Goal: Complete application form

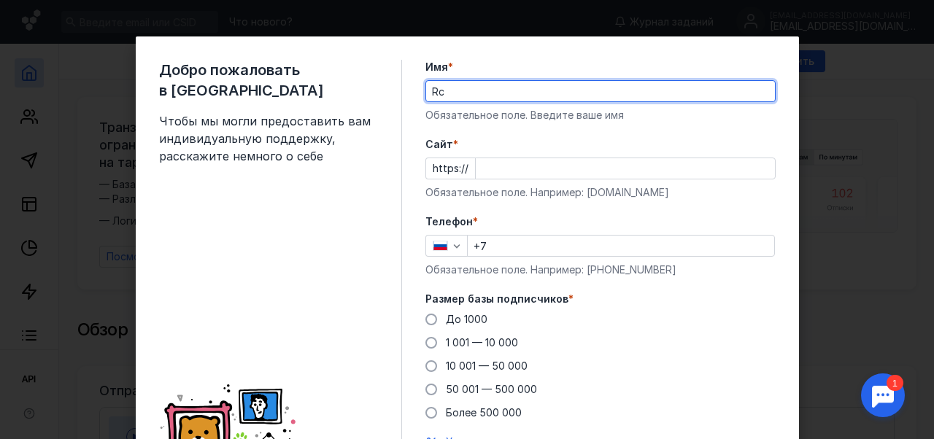
type input "R"
type input "[PERSON_NAME]"
click at [564, 174] on input "Cайт *" at bounding box center [625, 168] width 299 height 20
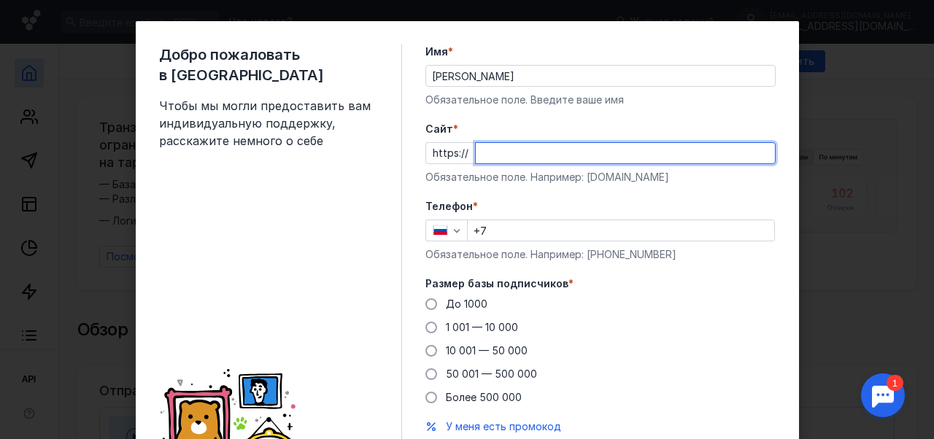
scroll to position [24, 0]
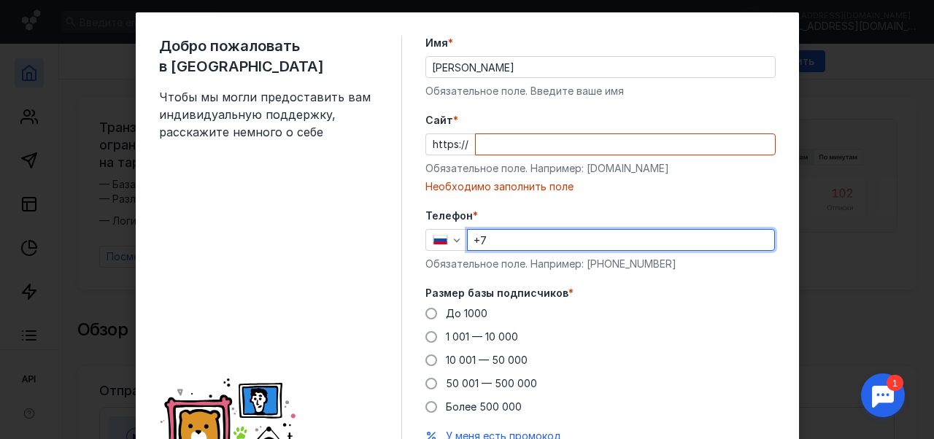
click at [504, 220] on div "Телефон * +7 Обязательное поле. Например: [PHONE_NUMBER]" at bounding box center [600, 240] width 350 height 63
type input "[PHONE_NUMBER]"
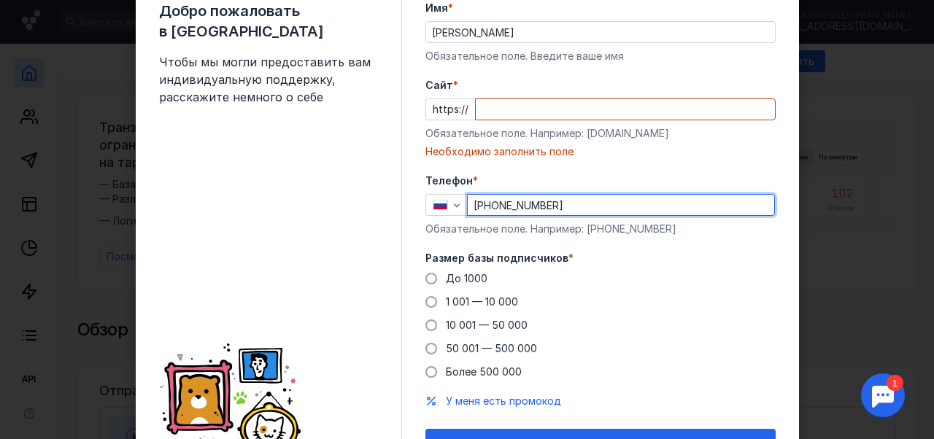
scroll to position [61, 0]
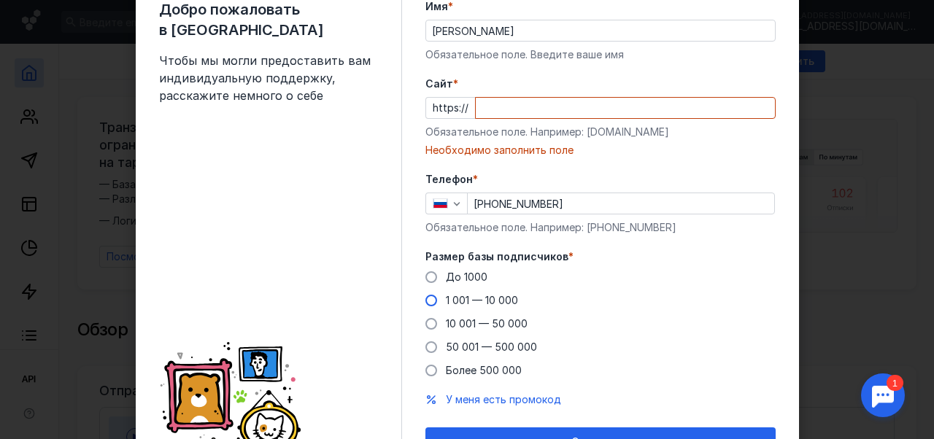
click at [490, 301] on span "1 001 — 10 000" at bounding box center [482, 300] width 72 height 12
click at [0, 0] on input "1 001 — 10 000" at bounding box center [0, 0] width 0 height 0
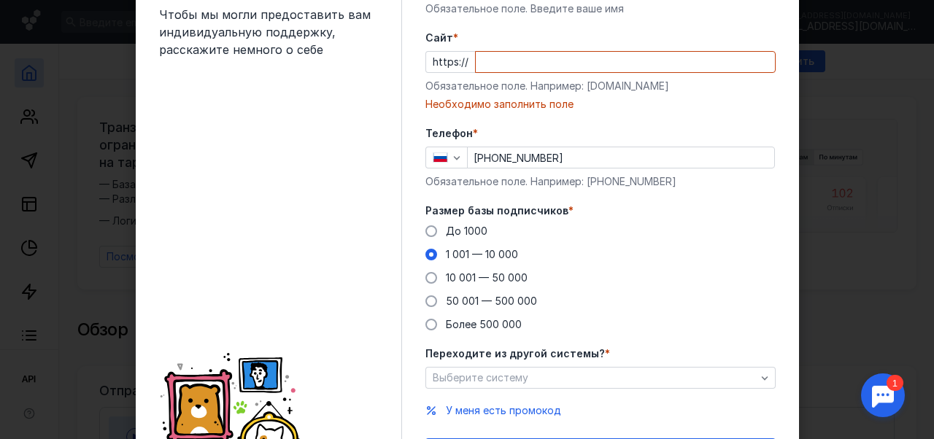
scroll to position [134, 0]
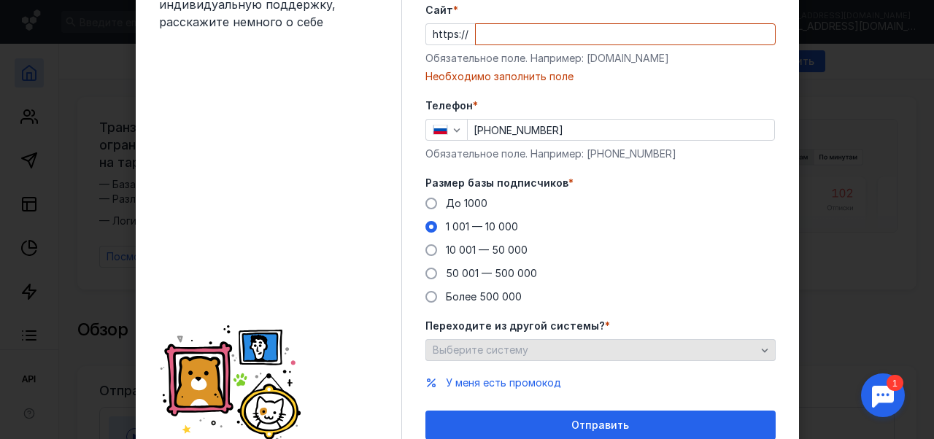
click at [484, 353] on span "Выберите систему" at bounding box center [481, 350] width 96 height 12
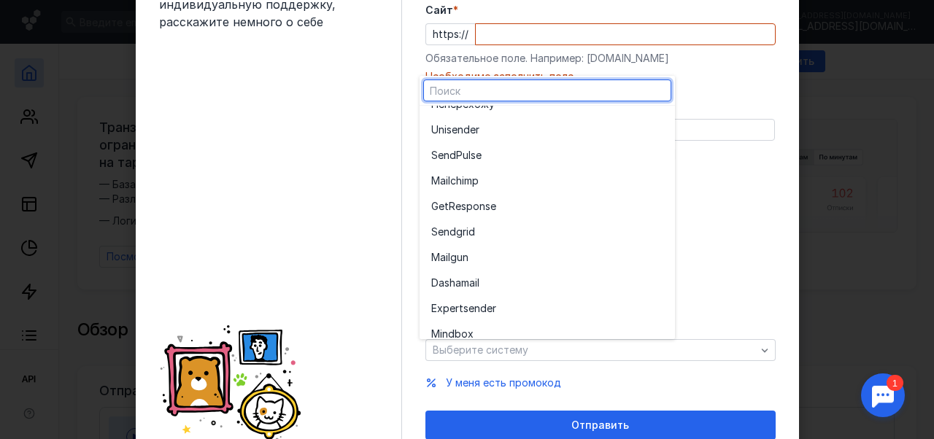
scroll to position [0, 0]
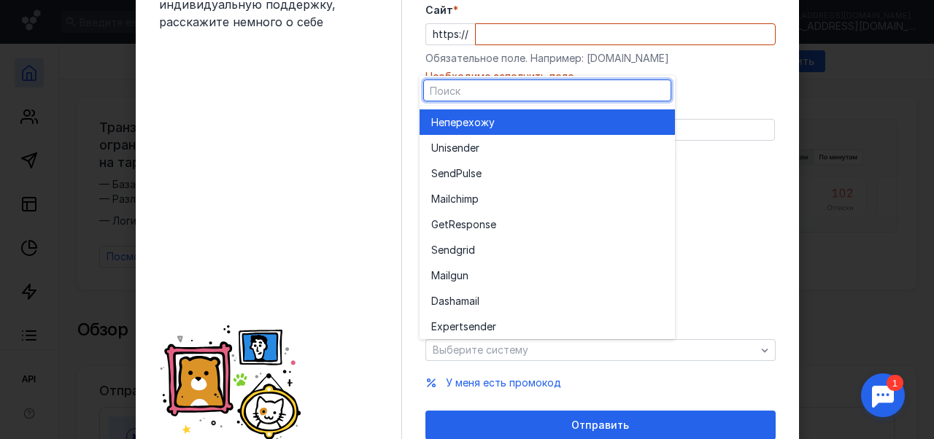
click at [476, 126] on span "перехожу" at bounding box center [469, 122] width 50 height 15
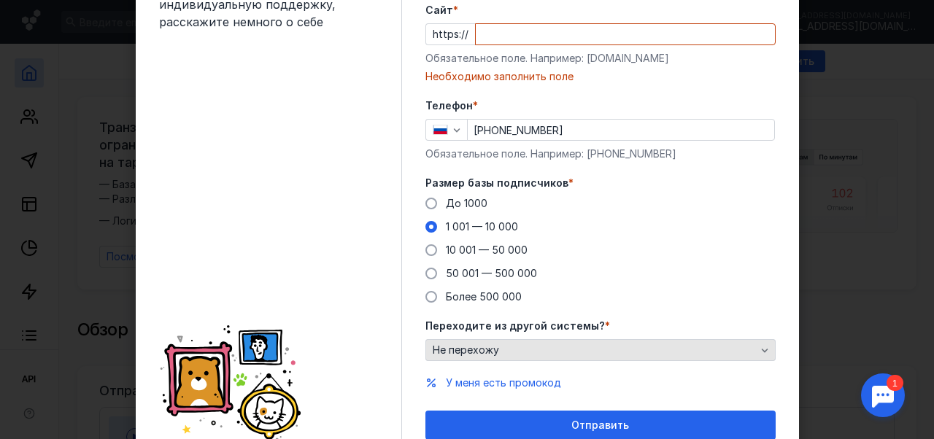
click at [480, 352] on span "Не перехожу" at bounding box center [466, 350] width 66 height 12
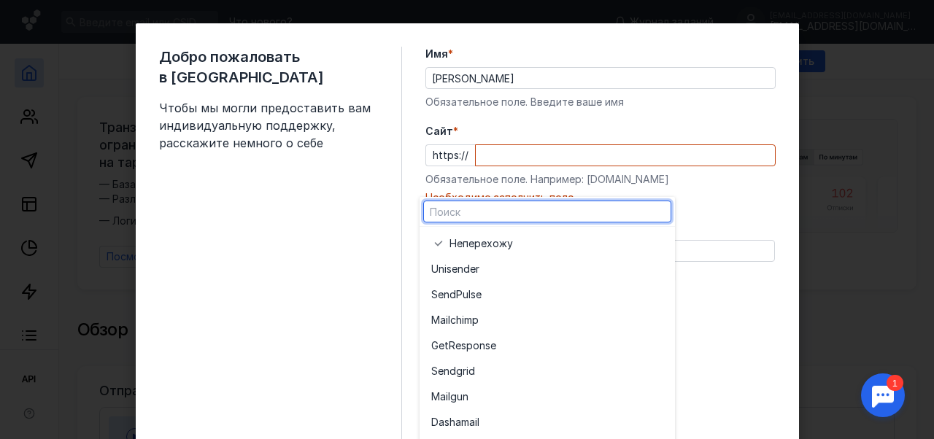
click at [714, 285] on form "Имя * [PERSON_NAME] поле. Введите ваше имя [PERSON_NAME] * https:// Обязательно…" at bounding box center [600, 304] width 350 height 515
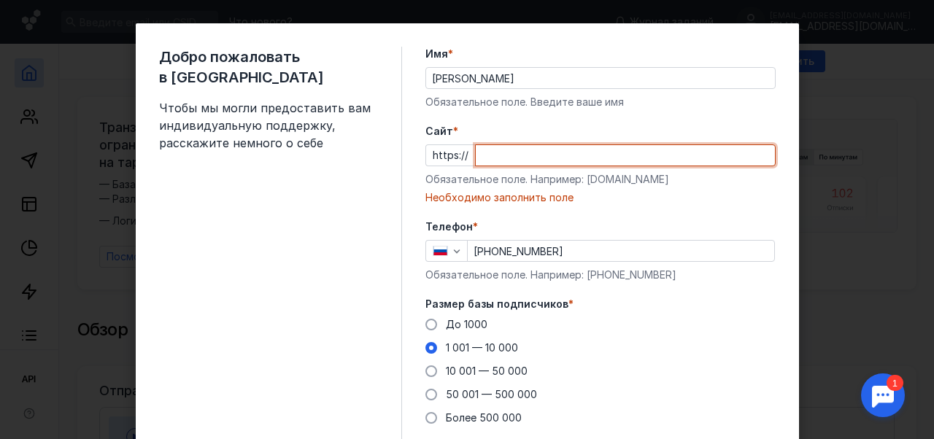
click at [569, 156] on input "Cайт *" at bounding box center [625, 155] width 299 height 20
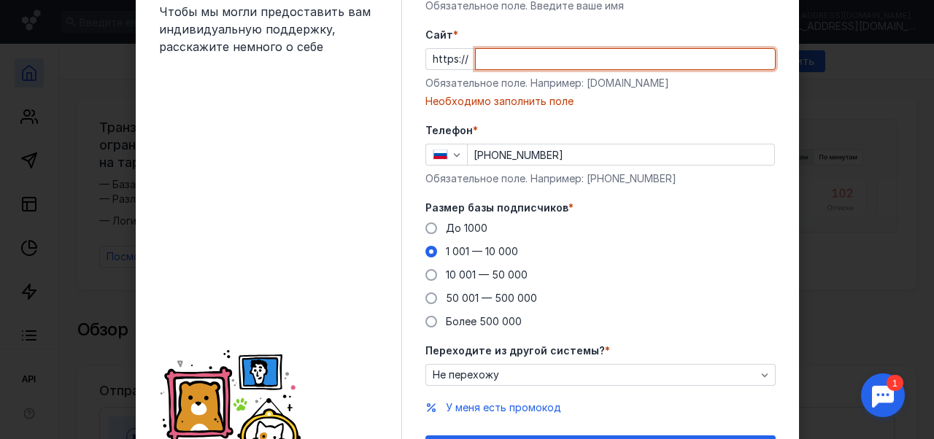
scroll to position [195, 0]
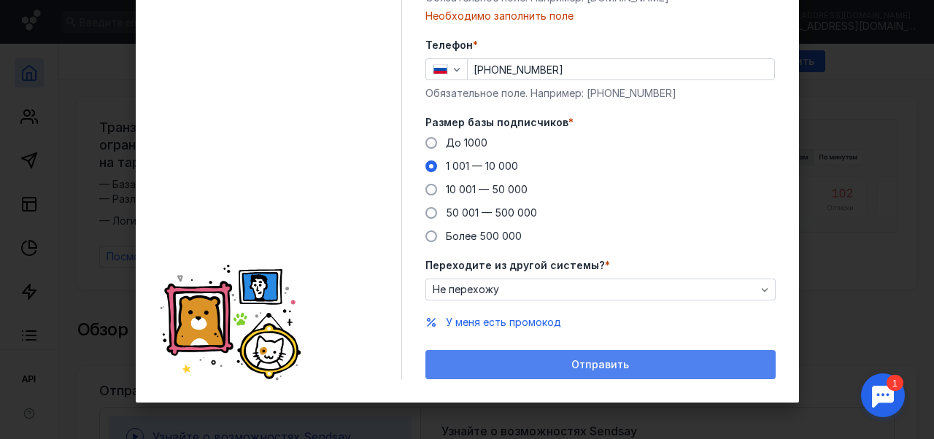
click at [537, 364] on div "Отправить" at bounding box center [601, 365] width 336 height 12
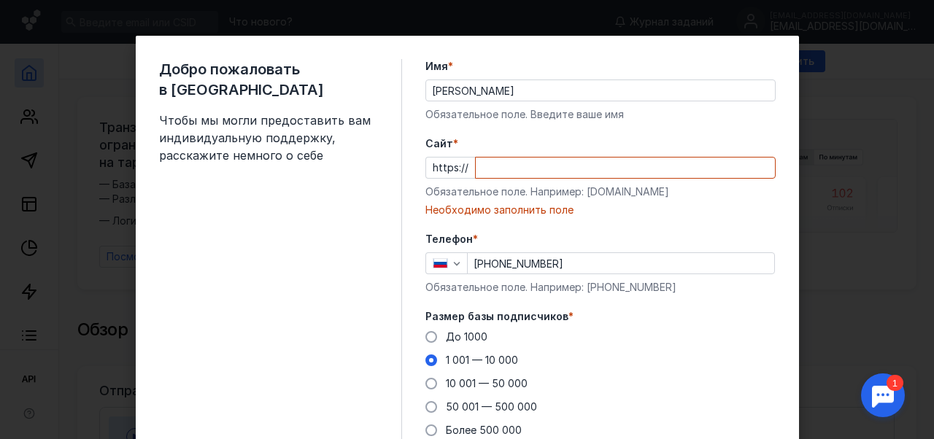
scroll to position [0, 0]
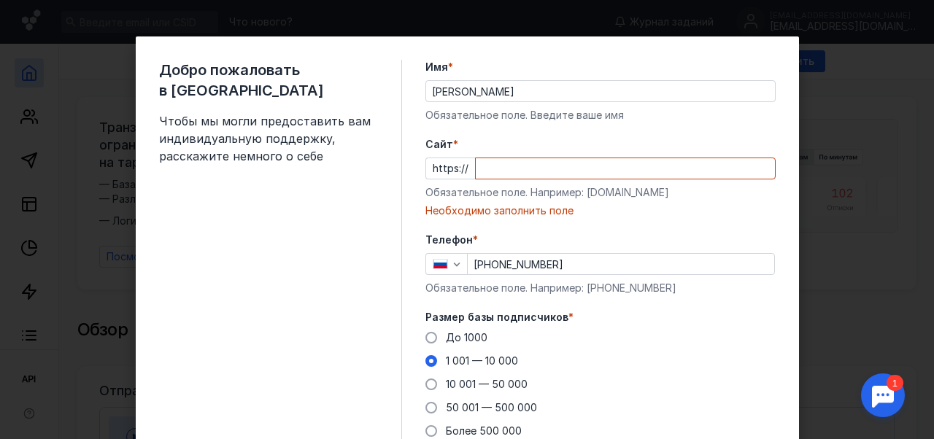
click at [511, 167] on input "Cайт *" at bounding box center [625, 168] width 299 height 20
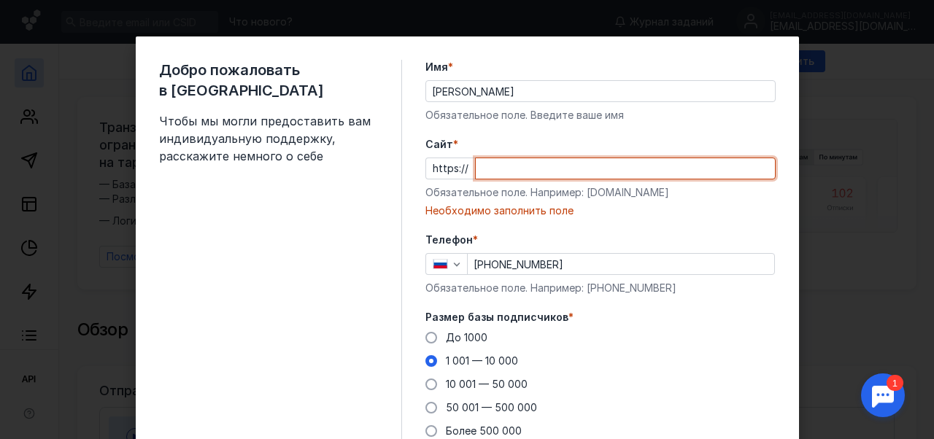
click at [804, 163] on div "Добро пожаловать в Sendsay Чтобы мы могли предоставить вам индивидуальную подде…" at bounding box center [467, 219] width 934 height 439
click at [827, 145] on div "Добро пожаловать в Sendsay Чтобы мы могли предоставить вам индивидуальную подде…" at bounding box center [467, 219] width 934 height 439
click at [520, 166] on input "Cайт *" at bounding box center [625, 168] width 299 height 20
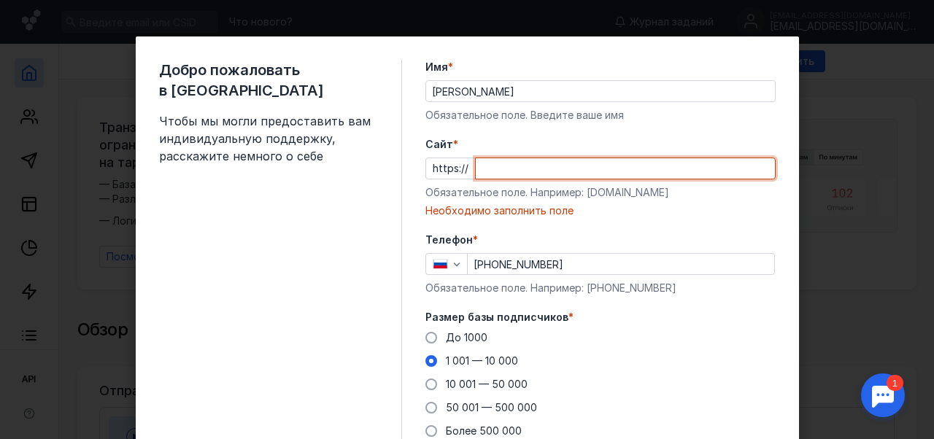
click at [113, 93] on div "Добро пожаловать в Sendsay Чтобы мы могли предоставить вам индивидуальную подде…" at bounding box center [467, 219] width 934 height 439
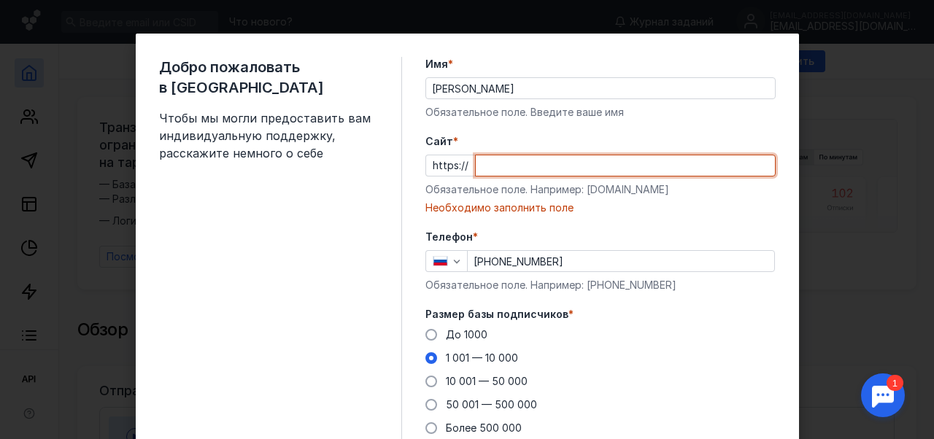
click at [552, 161] on input "Cайт *" at bounding box center [625, 165] width 299 height 20
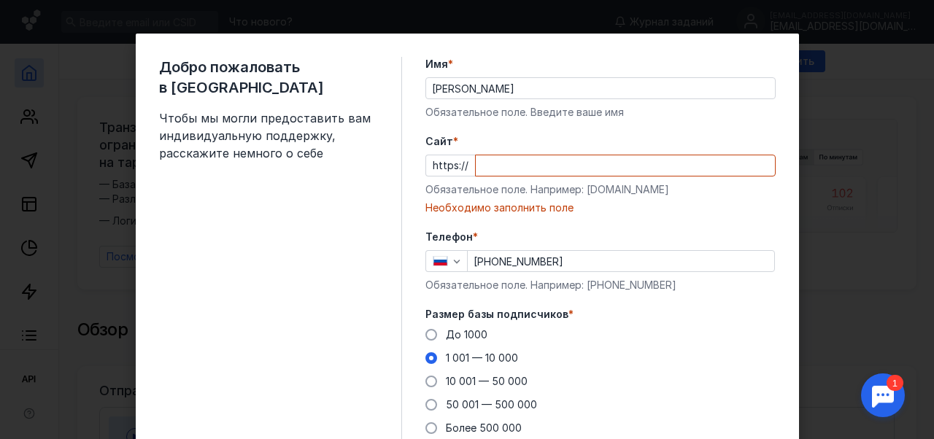
scroll to position [195, 0]
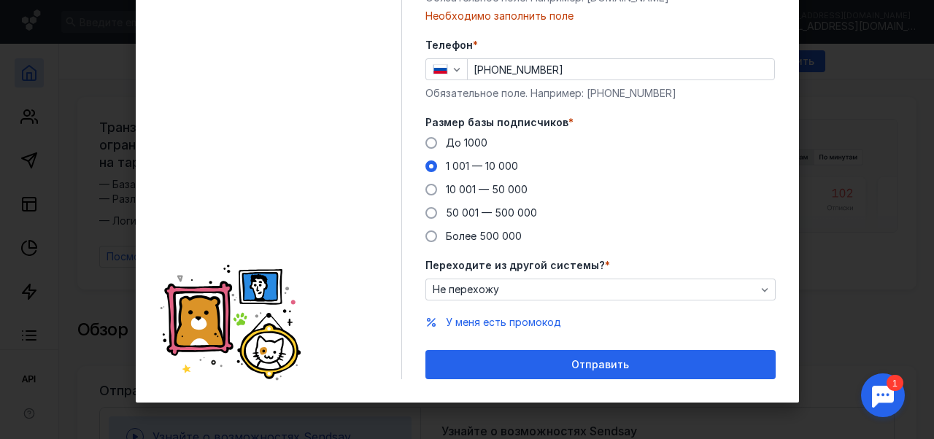
click at [103, 237] on div "Добро пожаловать в Sendsay Чтобы мы могли предоставить вам индивидуальную подде…" at bounding box center [467, 219] width 934 height 439
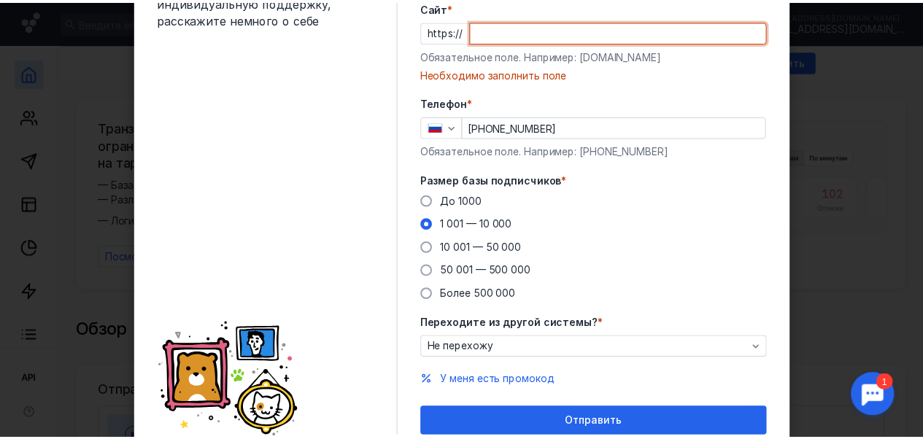
scroll to position [108, 0]
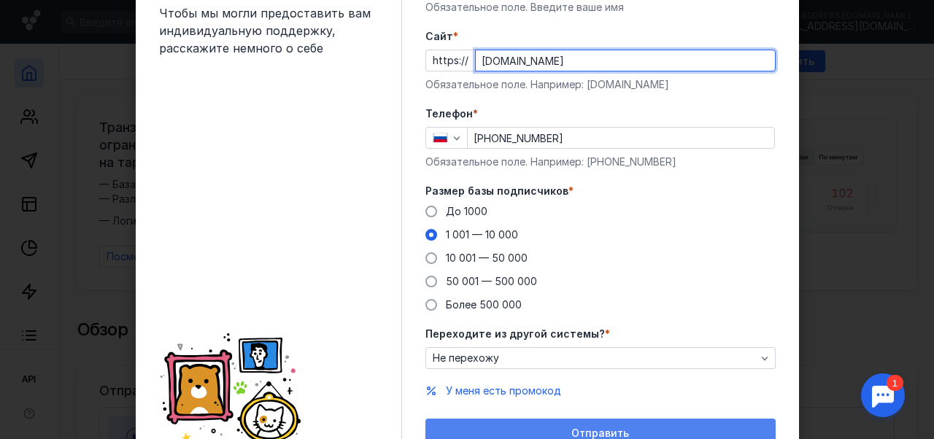
type input "[DOMAIN_NAME]"
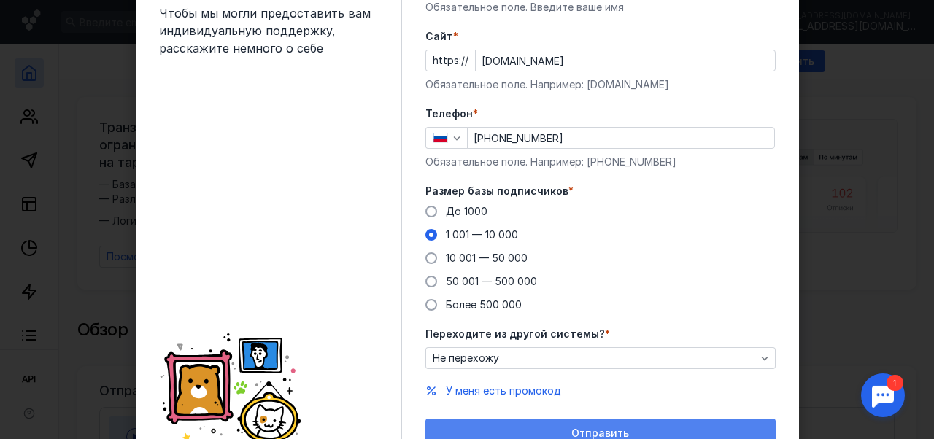
click at [520, 428] on div "Отправить" at bounding box center [601, 434] width 336 height 12
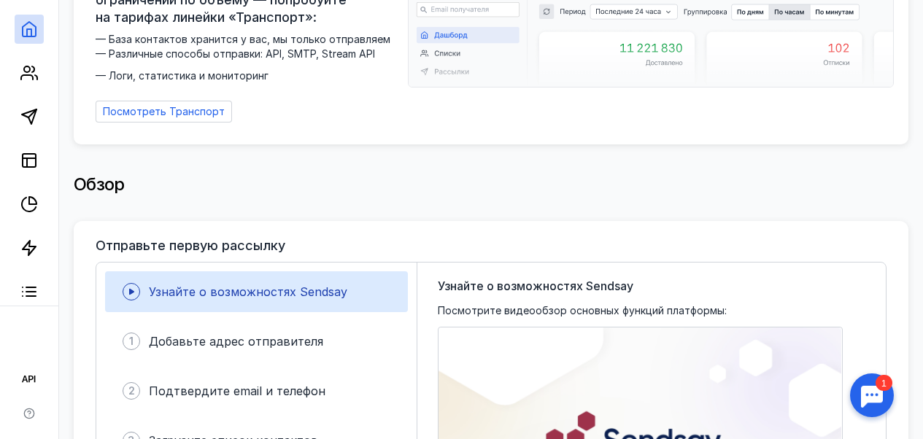
scroll to position [150, 0]
